Goal: Use online tool/utility: Utilize a website feature to perform a specific function

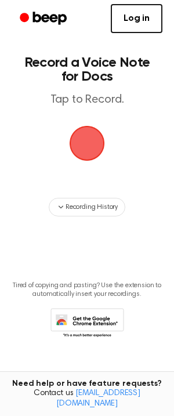
click at [91, 140] on span "button" at bounding box center [87, 143] width 33 height 33
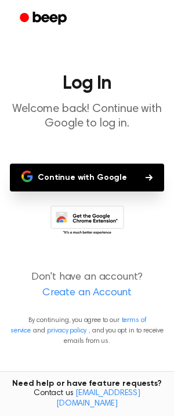
click at [103, 164] on button "Continue with Google" at bounding box center [87, 178] width 154 height 28
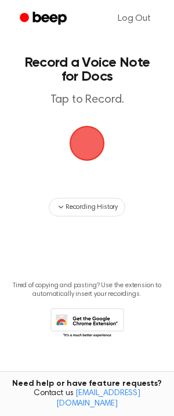
click at [87, 152] on span "button" at bounding box center [86, 143] width 53 height 53
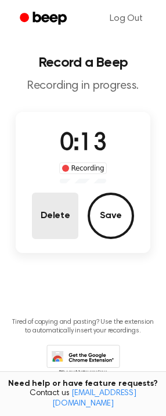
click at [48, 217] on button "Delete" at bounding box center [55, 216] width 46 height 46
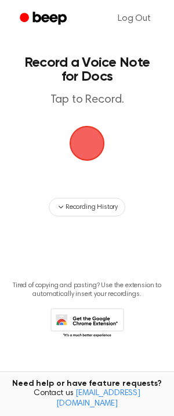
click at [85, 134] on span "button" at bounding box center [87, 143] width 35 height 35
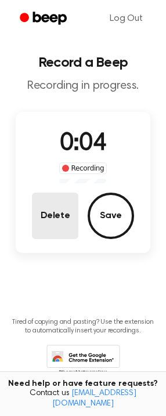
click at [54, 227] on button "Delete" at bounding box center [55, 216] width 46 height 46
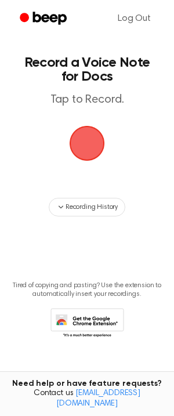
click at [80, 136] on span "button" at bounding box center [87, 143] width 33 height 33
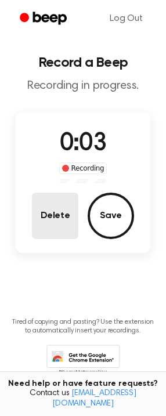
click at [53, 236] on button "Delete" at bounding box center [55, 216] width 46 height 46
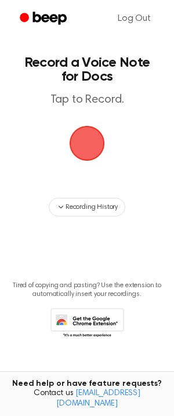
click at [88, 143] on span "button" at bounding box center [87, 143] width 33 height 33
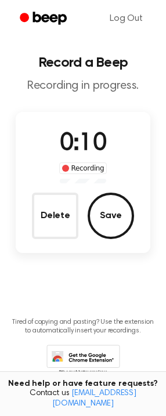
click at [95, 194] on div "Delete Save" at bounding box center [83, 216] width 102 height 46
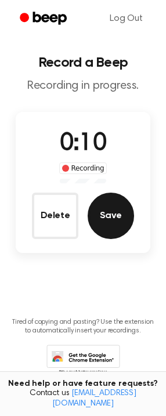
click at [118, 214] on button "Save" at bounding box center [111, 216] width 46 height 46
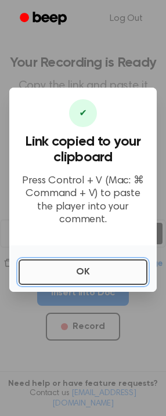
click at [80, 267] on button "OK" at bounding box center [83, 272] width 129 height 26
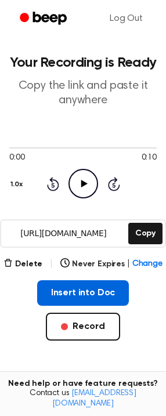
click at [86, 294] on button "Insert into Doc" at bounding box center [83, 293] width 92 height 26
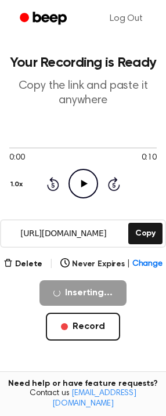
click at [78, 183] on icon "Play Audio" at bounding box center [83, 184] width 30 height 30
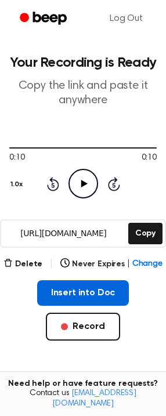
click at [64, 300] on button "Insert into Doc" at bounding box center [83, 293] width 92 height 26
click at [78, 302] on button "Insert into Doc" at bounding box center [83, 293] width 92 height 26
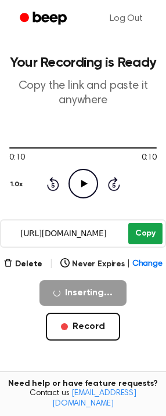
click at [140, 233] on button "Copy" at bounding box center [145, 233] width 34 height 21
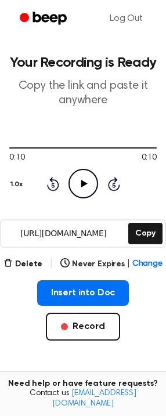
drag, startPoint x: 109, startPoint y: 293, endPoint x: -188, endPoint y: 243, distance: 300.8
click at [0, 243] on html "Log Out Your Recording is Ready Copy the link and paste it anywhere 0:10 0:10 1…" at bounding box center [83, 299] width 166 height 599
drag, startPoint x: 73, startPoint y: 294, endPoint x: -230, endPoint y: 214, distance: 313.4
click at [0, 214] on html "Log Out Your Recording is Ready Copy the link and paste it anywhere 0:10 0:10 1…" at bounding box center [83, 299] width 166 height 599
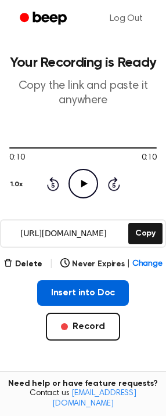
click at [48, 292] on button "Insert into Doc" at bounding box center [83, 293] width 92 height 26
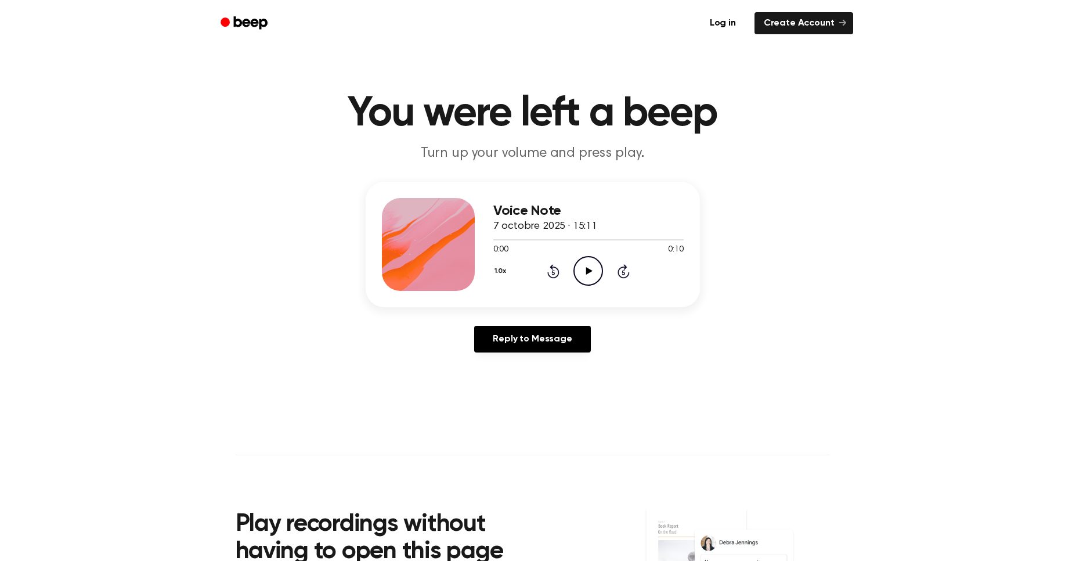
click at [579, 269] on icon "Play Audio" at bounding box center [589, 271] width 30 height 30
